Goal: Find specific page/section: Find specific page/section

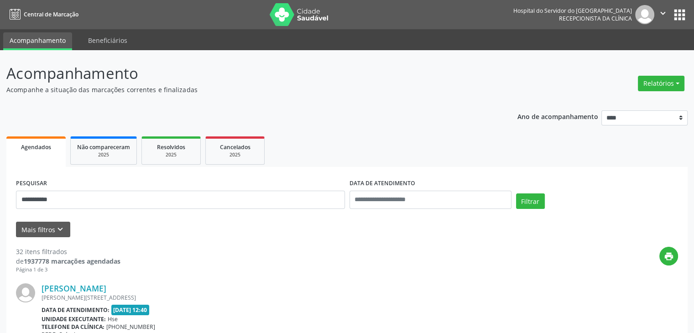
type input "**********"
click at [516, 193] on button "Filtrar" at bounding box center [530, 201] width 29 height 16
click at [101, 290] on link "Jandira Xavier dos Santos" at bounding box center [74, 288] width 65 height 10
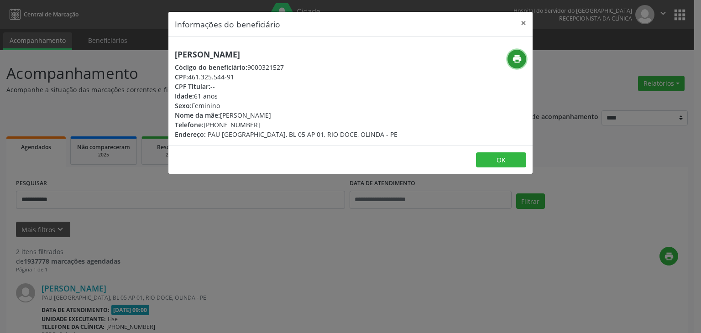
click at [523, 55] on button "print" at bounding box center [516, 59] width 19 height 19
drag, startPoint x: 217, startPoint y: 125, endPoint x: 261, endPoint y: 122, distance: 43.9
click at [261, 122] on div "Telefone: (81) 98852-2866" at bounding box center [286, 125] width 223 height 10
copy div "98852-2866"
click at [517, 26] on button "×" at bounding box center [523, 23] width 18 height 22
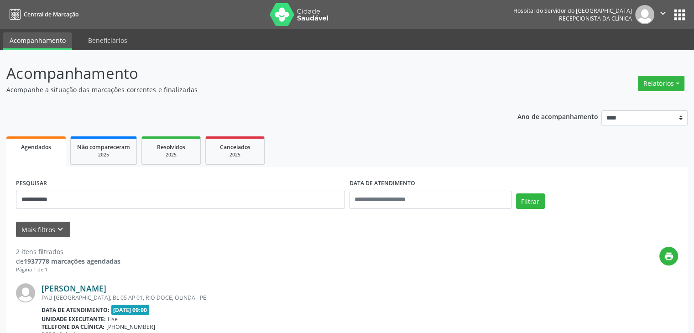
click at [106, 283] on link "Jandira Xavier dos Santos" at bounding box center [74, 288] width 65 height 10
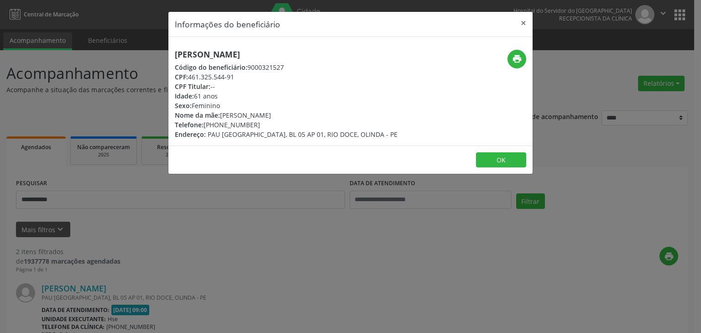
click at [513, 25] on header "Informações do beneficiário ×" at bounding box center [350, 24] width 364 height 25
click at [524, 23] on button "×" at bounding box center [523, 23] width 18 height 22
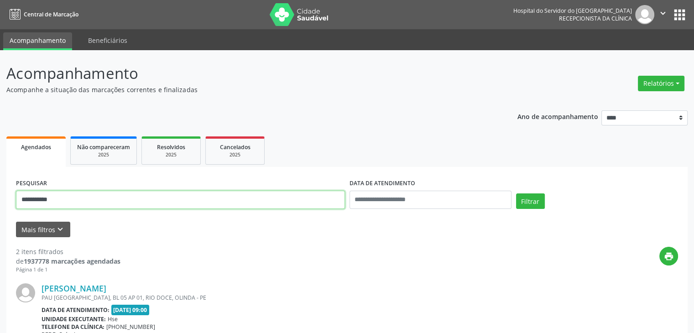
drag, startPoint x: 162, startPoint y: 190, endPoint x: 0, endPoint y: 196, distance: 162.5
click at [0, 196] on div "**********" at bounding box center [347, 309] width 694 height 518
type input "**********"
click at [516, 193] on button "Filtrar" at bounding box center [530, 201] width 29 height 16
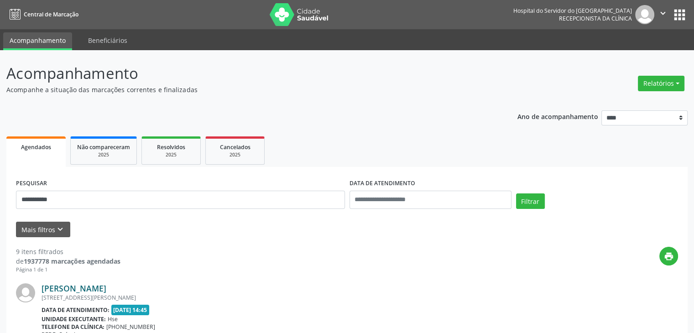
click at [106, 292] on link "Josefa Josineide de Medeiros" at bounding box center [74, 288] width 65 height 10
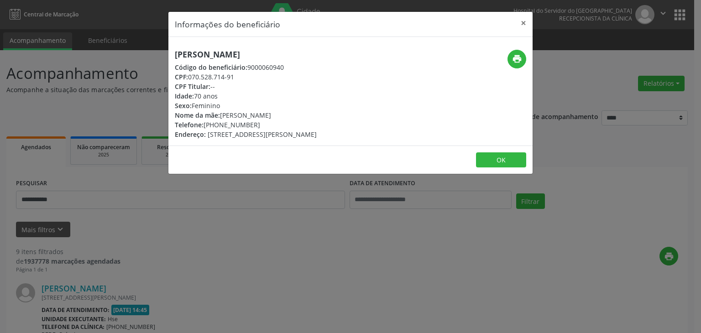
drag, startPoint x: 302, startPoint y: 54, endPoint x: 173, endPoint y: 43, distance: 129.6
click at [173, 43] on div "Josefa Josineide de Medeiros Código do beneficiário: 9000060940 CPF: 070.528.71…" at bounding box center [350, 91] width 364 height 109
copy h5 "Josefa Josineide de Medeiros"
click at [524, 25] on button "×" at bounding box center [523, 23] width 18 height 22
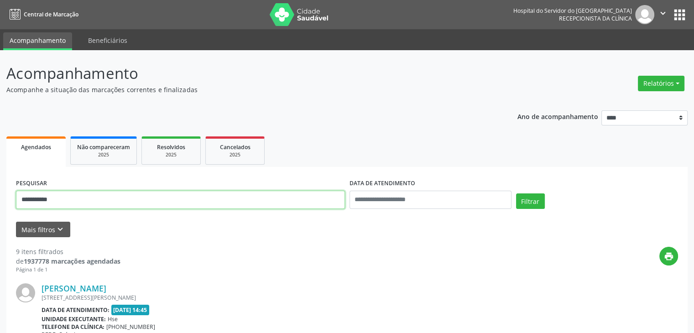
drag, startPoint x: 102, startPoint y: 196, endPoint x: 0, endPoint y: 201, distance: 101.9
click at [516, 193] on button "Filtrar" at bounding box center [530, 201] width 29 height 16
click at [106, 287] on link "Rosangela Neves de Oliveira Maciel" at bounding box center [74, 288] width 65 height 10
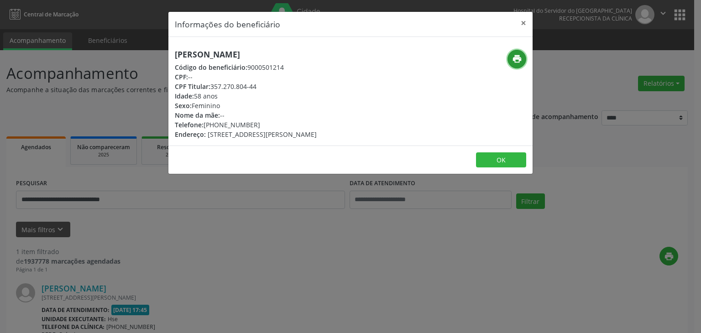
click at [520, 56] on icon "print" at bounding box center [517, 59] width 10 height 10
drag, startPoint x: 212, startPoint y: 86, endPoint x: 269, endPoint y: 86, distance: 57.0
click at [269, 86] on div "CPF Titular: 357.270.804-44" at bounding box center [246, 87] width 142 height 10
copy div "357.270.804-44"
drag, startPoint x: 218, startPoint y: 123, endPoint x: 263, endPoint y: 125, distance: 45.7
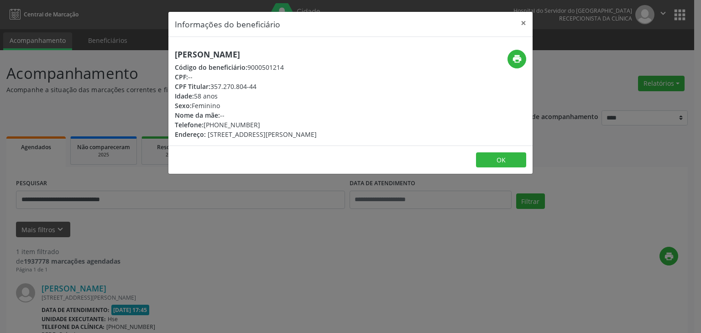
click at [263, 125] on div "Telefone: (81) 99678-5322" at bounding box center [246, 125] width 142 height 10
copy div "99678-5322"
drag, startPoint x: 212, startPoint y: 86, endPoint x: 276, endPoint y: 86, distance: 63.9
click at [276, 86] on div "CPF Titular: 357.270.804-44" at bounding box center [246, 87] width 142 height 10
copy div "357.270.804-44"
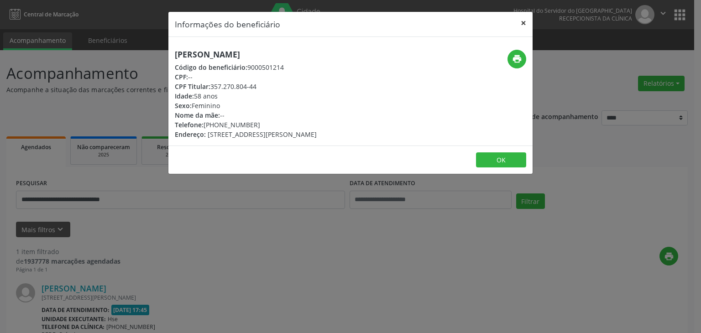
click at [523, 21] on button "×" at bounding box center [523, 23] width 18 height 22
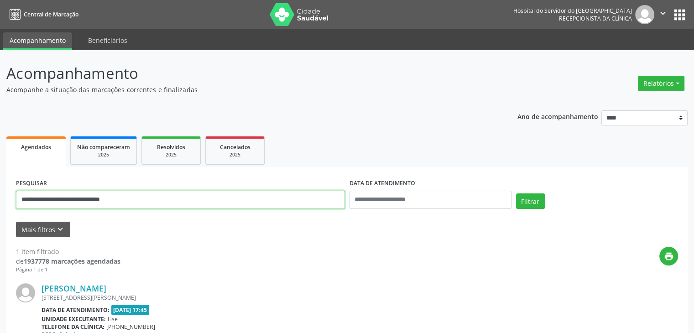
drag, startPoint x: 151, startPoint y: 195, endPoint x: 0, endPoint y: 206, distance: 151.4
click at [0, 206] on div "**********" at bounding box center [347, 239] width 694 height 379
paste input "text"
type input "**********"
click at [516, 193] on button "Filtrar" at bounding box center [530, 201] width 29 height 16
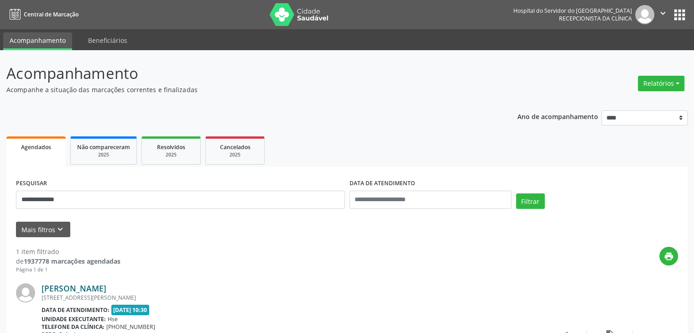
click at [73, 288] on link "Kleber de Souza Maciel" at bounding box center [74, 288] width 65 height 10
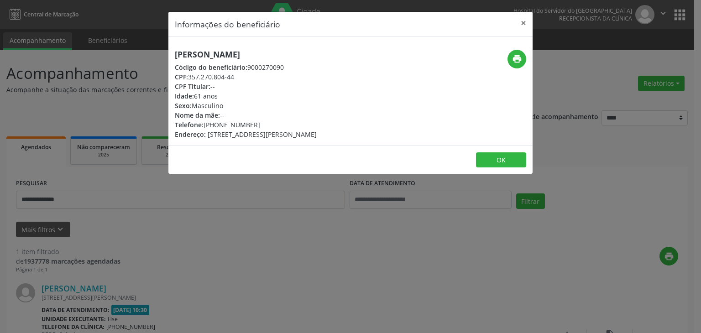
drag, startPoint x: 281, startPoint y: 53, endPoint x: 166, endPoint y: 57, distance: 115.0
click at [166, 57] on div "Informações do beneficiário × Kleber de Souza Maciel Código do beneficiário: 90…" at bounding box center [350, 166] width 701 height 333
copy h5 "Kleber de Souza Maciel"
click at [522, 21] on button "×" at bounding box center [523, 23] width 18 height 22
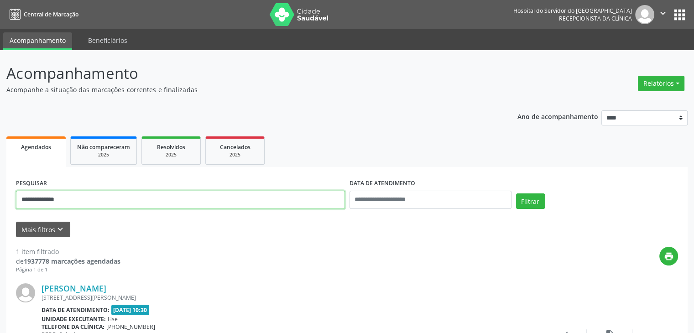
drag, startPoint x: 143, startPoint y: 195, endPoint x: 0, endPoint y: 197, distance: 143.3
click at [0, 197] on div "**********" at bounding box center [347, 235] width 694 height 370
type input "**********"
click at [516, 193] on button "Filtrar" at bounding box center [530, 201] width 29 height 16
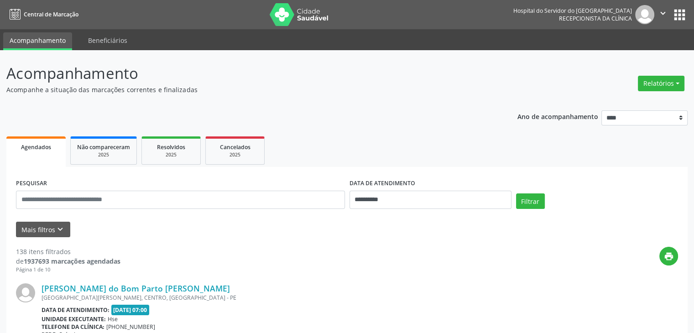
click at [73, 190] on div "PESQUISAR" at bounding box center [180, 196] width 333 height 39
click at [73, 196] on input "text" at bounding box center [180, 200] width 329 height 18
type input "**********"
click at [516, 193] on button "Filtrar" at bounding box center [530, 201] width 29 height 16
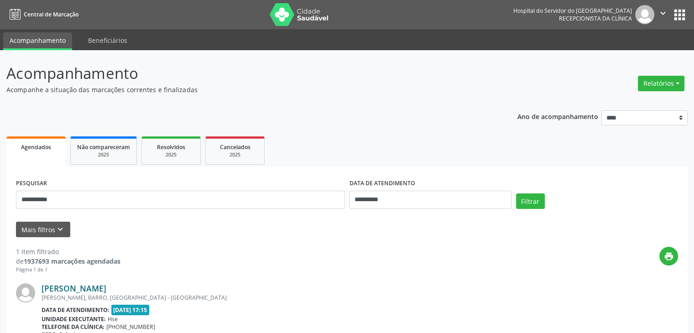
click at [106, 283] on link "[PERSON_NAME]" at bounding box center [74, 288] width 65 height 10
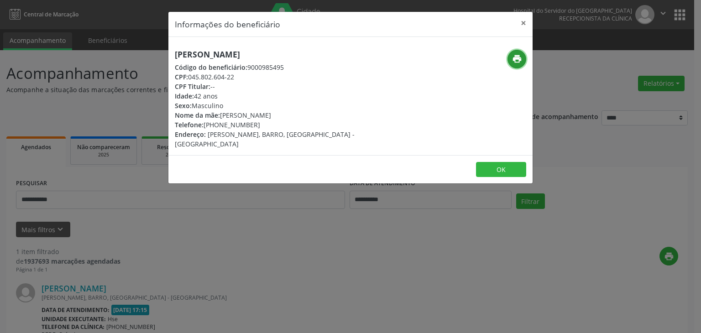
click at [515, 57] on icon "print" at bounding box center [517, 59] width 10 height 10
drag, startPoint x: 218, startPoint y: 125, endPoint x: 259, endPoint y: 126, distance: 41.1
click at [259, 126] on div "Telefone: [PHONE_NUMBER]" at bounding box center [290, 125] width 230 height 10
copy div "99391-8150"
